Goal: Use online tool/utility: Use online tool/utility

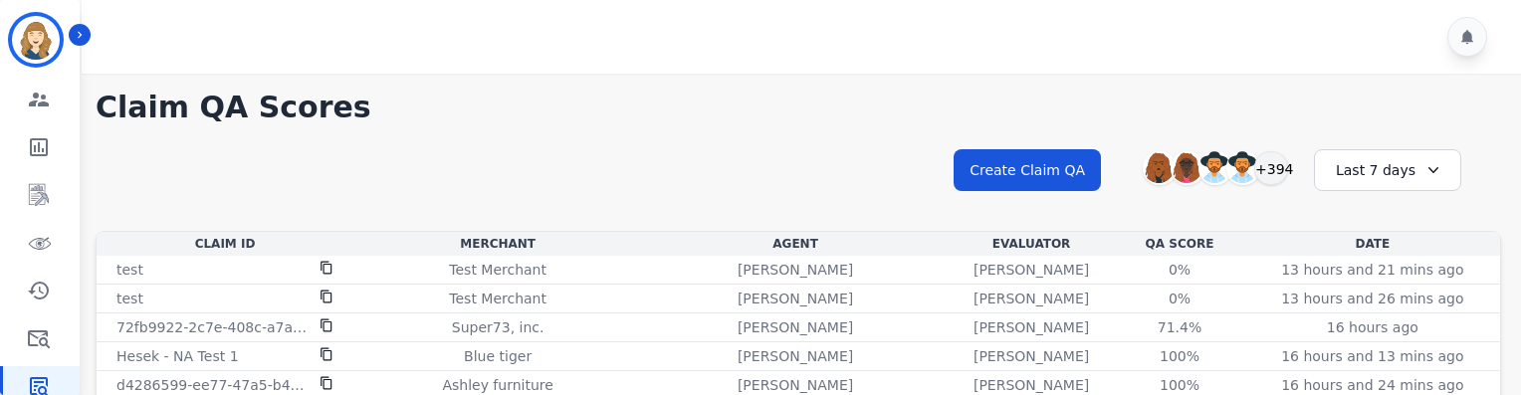
scroll to position [64, 0]
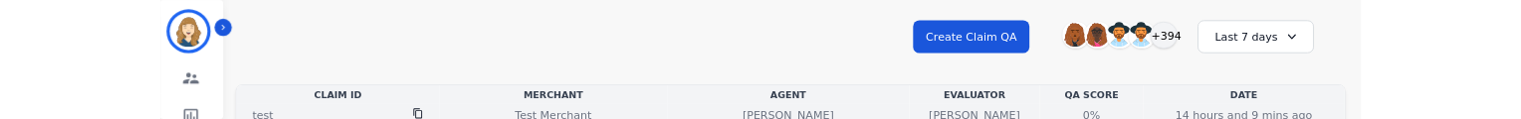
scroll to position [115, 0]
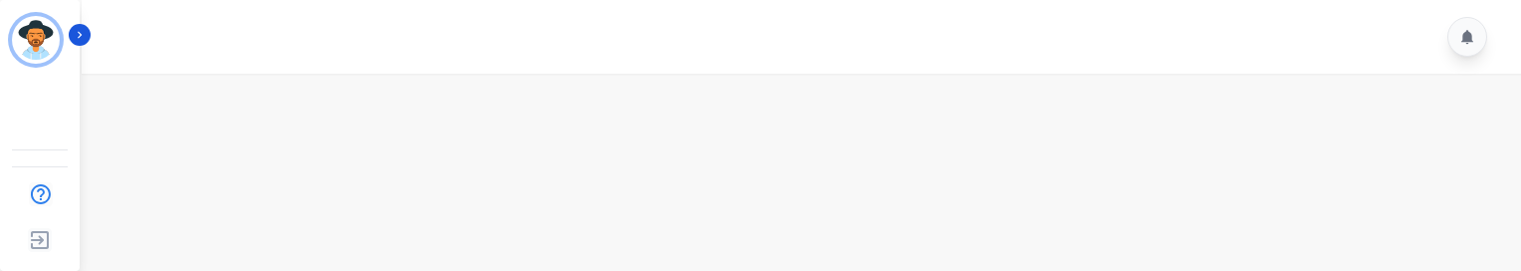
scroll to position [33, 0]
